Goal: Information Seeking & Learning: Learn about a topic

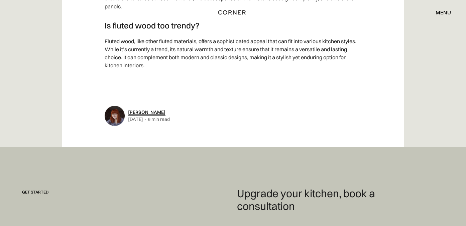
scroll to position [2378, 0]
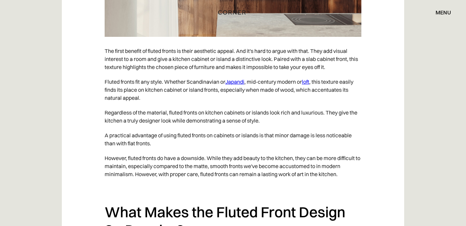
scroll to position [1024, 0]
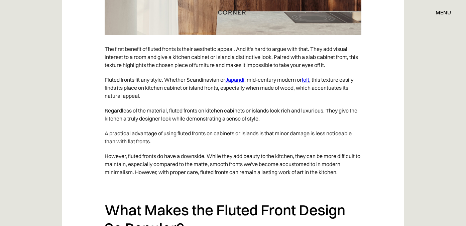
click at [237, 83] on link "Japandi" at bounding box center [234, 79] width 19 height 7
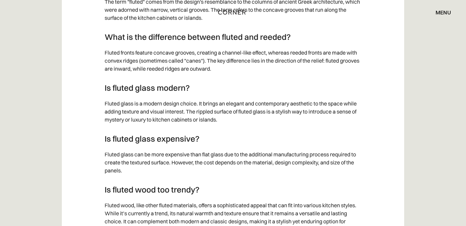
scroll to position [2212, 0]
